Goal: Book appointment/travel/reservation

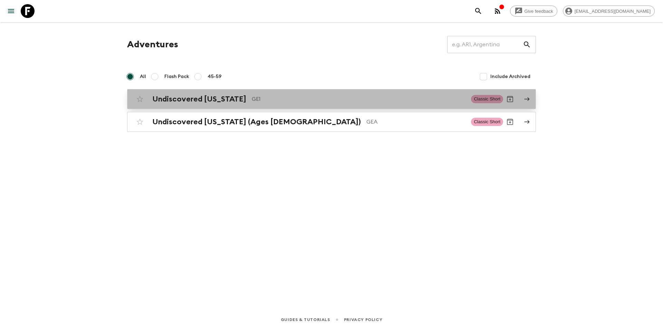
click at [171, 100] on h2 "Undiscovered [US_STATE]" at bounding box center [199, 99] width 94 height 9
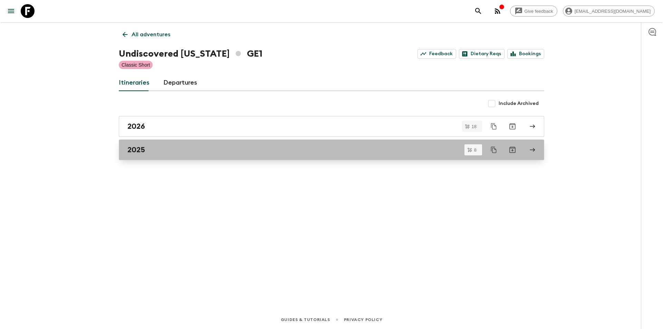
click at [137, 153] on h2 "2025" at bounding box center [136, 149] width 18 height 9
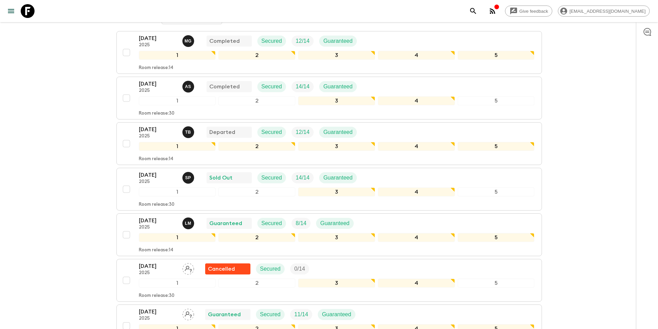
scroll to position [138, 0]
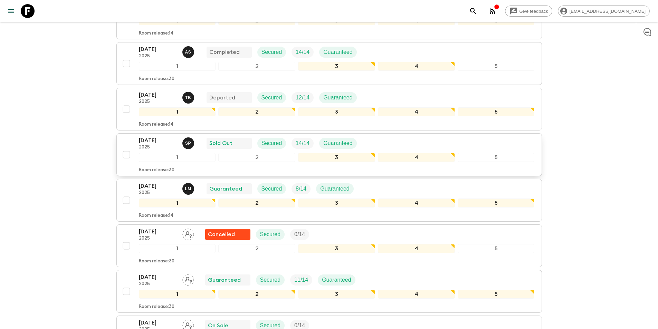
click at [146, 142] on p "[DATE]" at bounding box center [158, 140] width 38 height 8
